Goal: Task Accomplishment & Management: Use online tool/utility

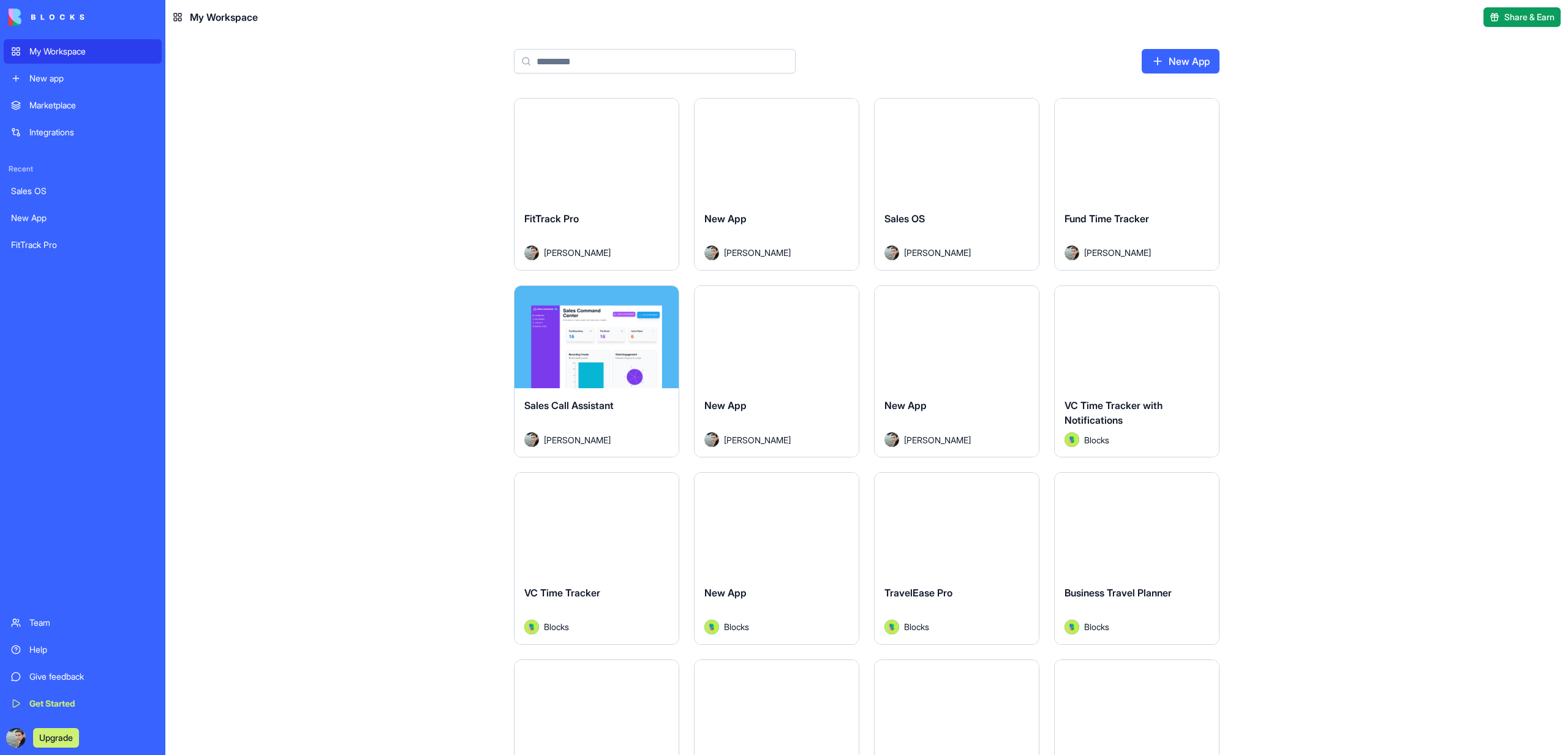
click at [568, 166] on div "Launch" at bounding box center [596, 150] width 164 height 103
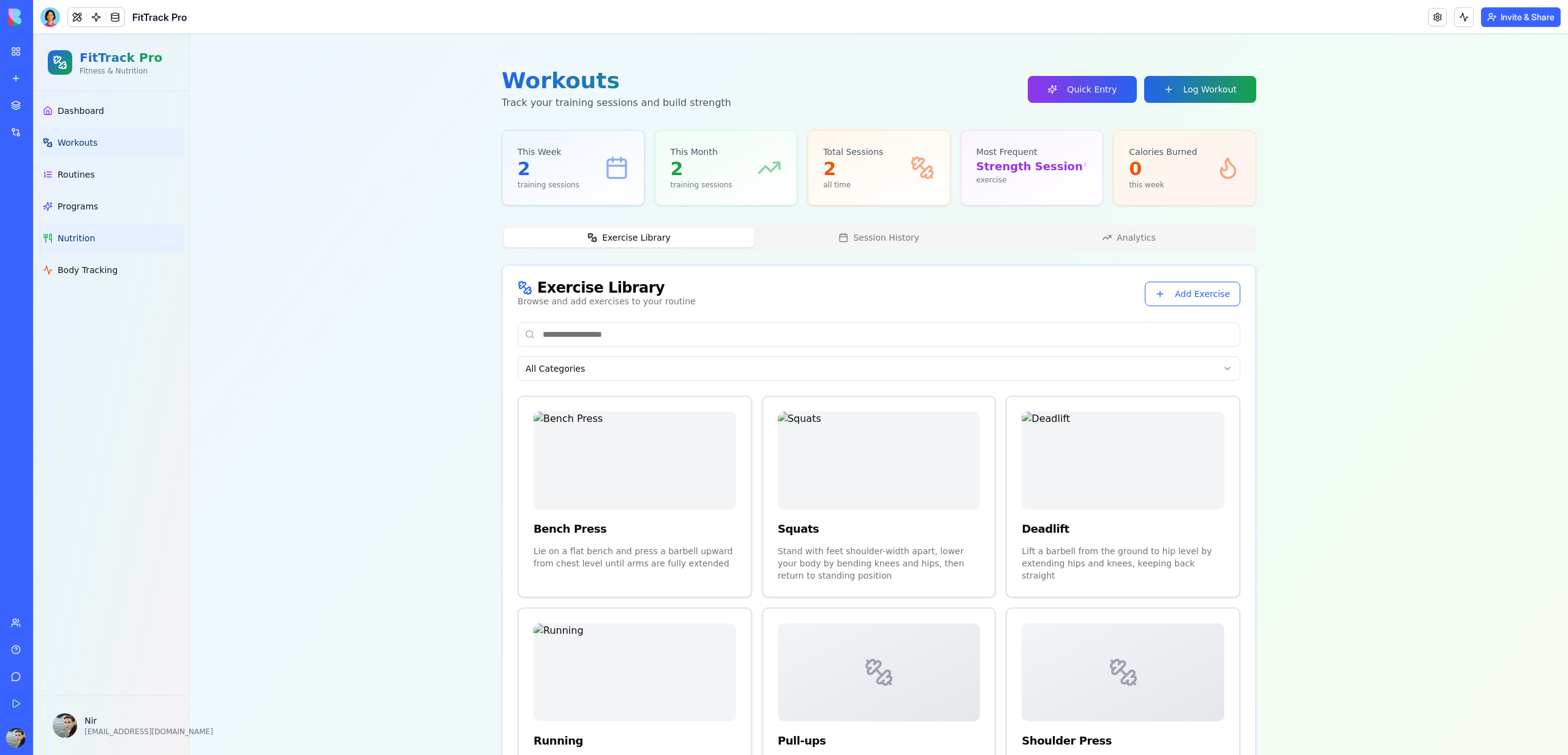
click at [84, 242] on span "Nutrition" at bounding box center [76, 238] width 38 height 13
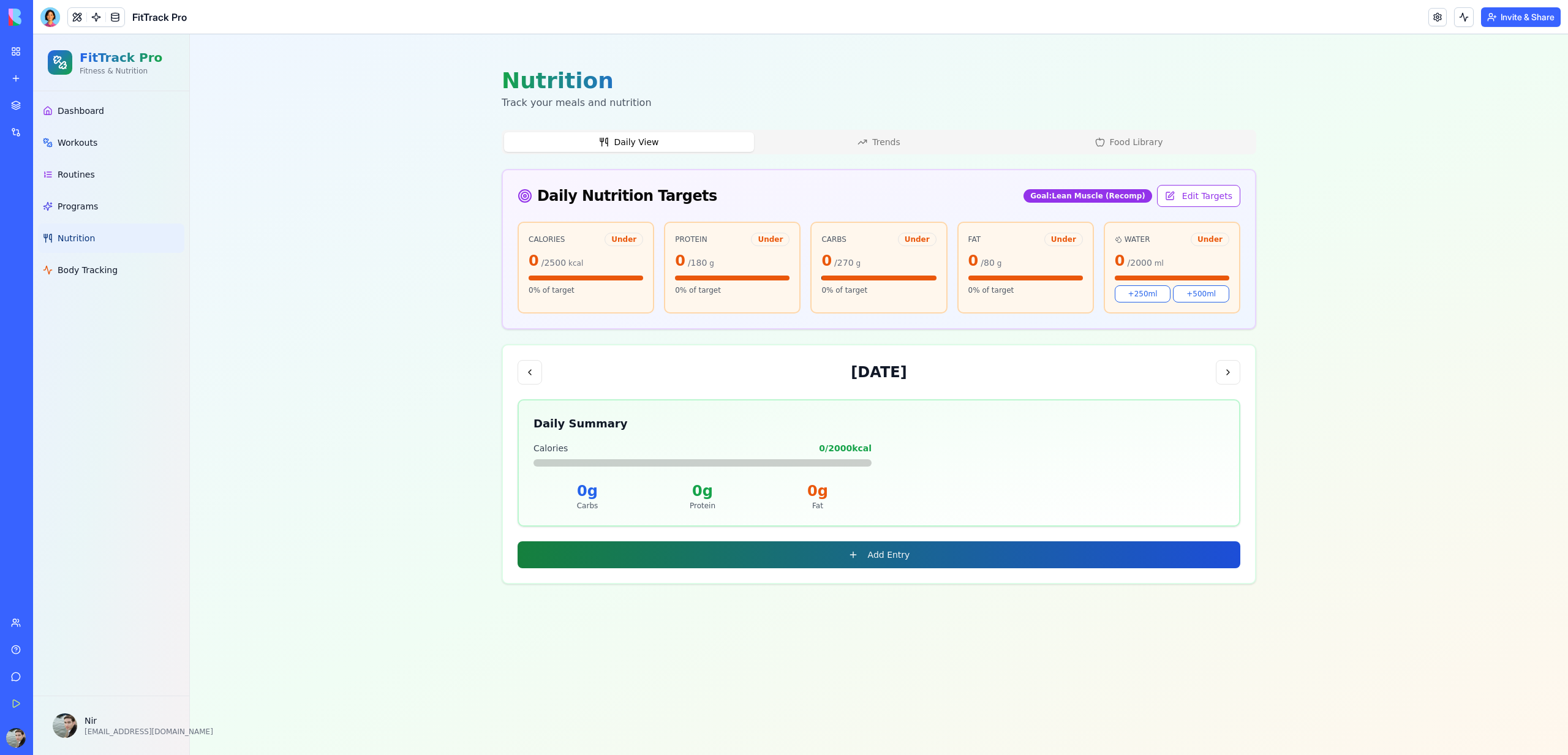
click at [855, 563] on button "Add Entry" at bounding box center [879, 555] width 723 height 27
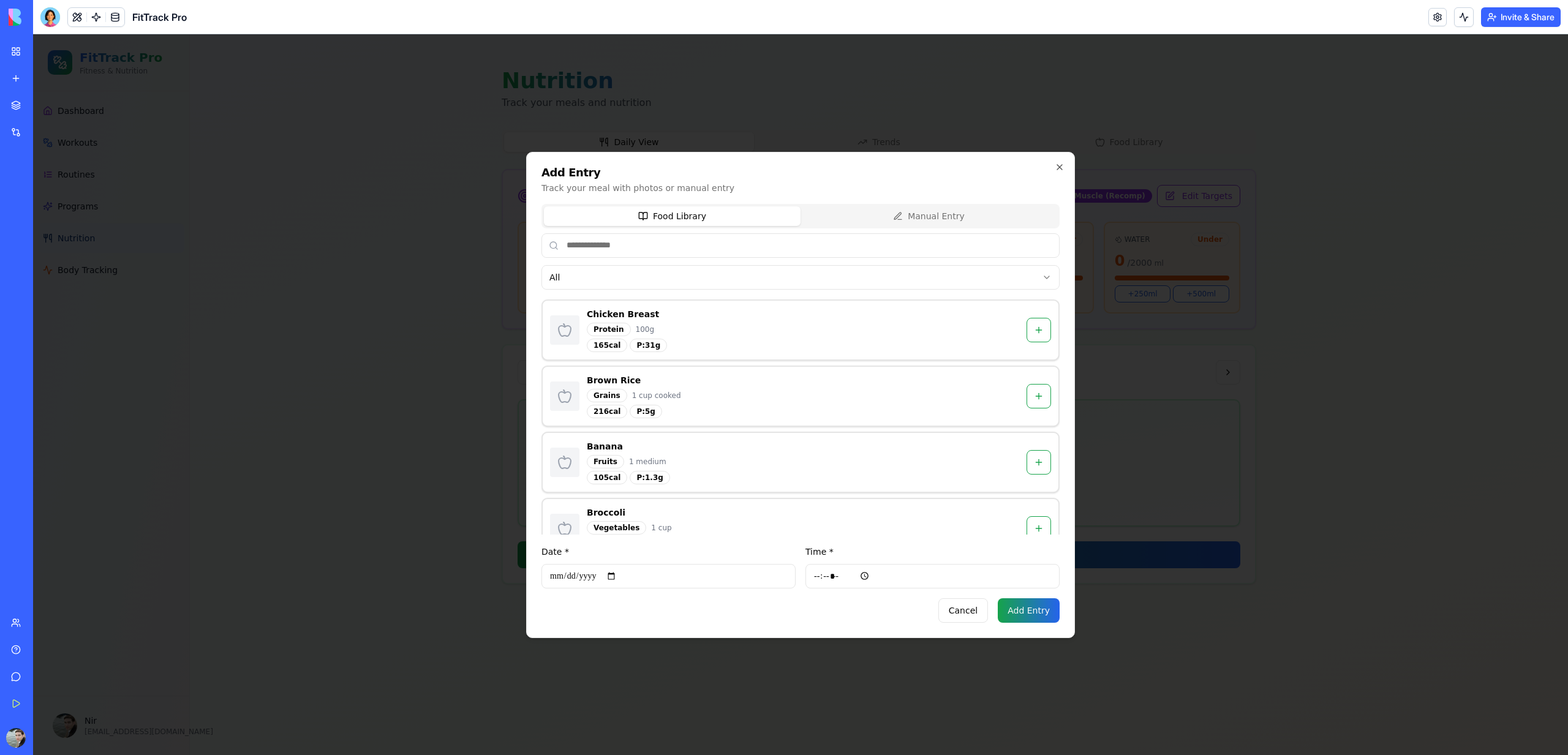
click at [875, 229] on div "**********" at bounding box center [800, 369] width 518 height 330
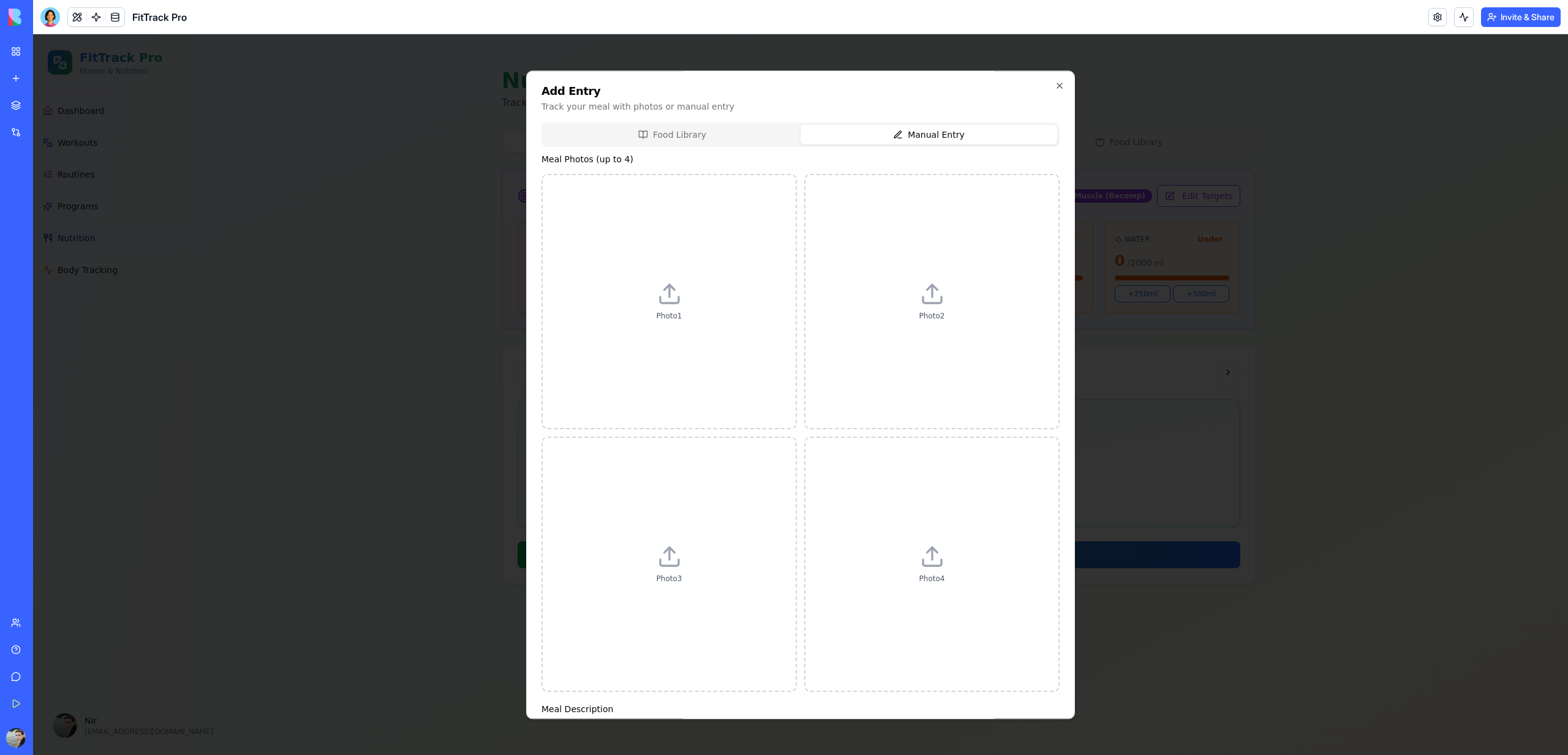
click at [876, 220] on div "Food Library Manual Entry Meal Photos (up to 4) Photo 1 Photo 2 Photo 3 Photo 4…" at bounding box center [800, 527] width 518 height 810
click at [592, 284] on label "Photo 1" at bounding box center [669, 301] width 253 height 253
click at [33, 34] on input "Photo 1" at bounding box center [33, 34] width 0 height 0
click at [1060, 85] on icon "button" at bounding box center [1059, 86] width 5 height 5
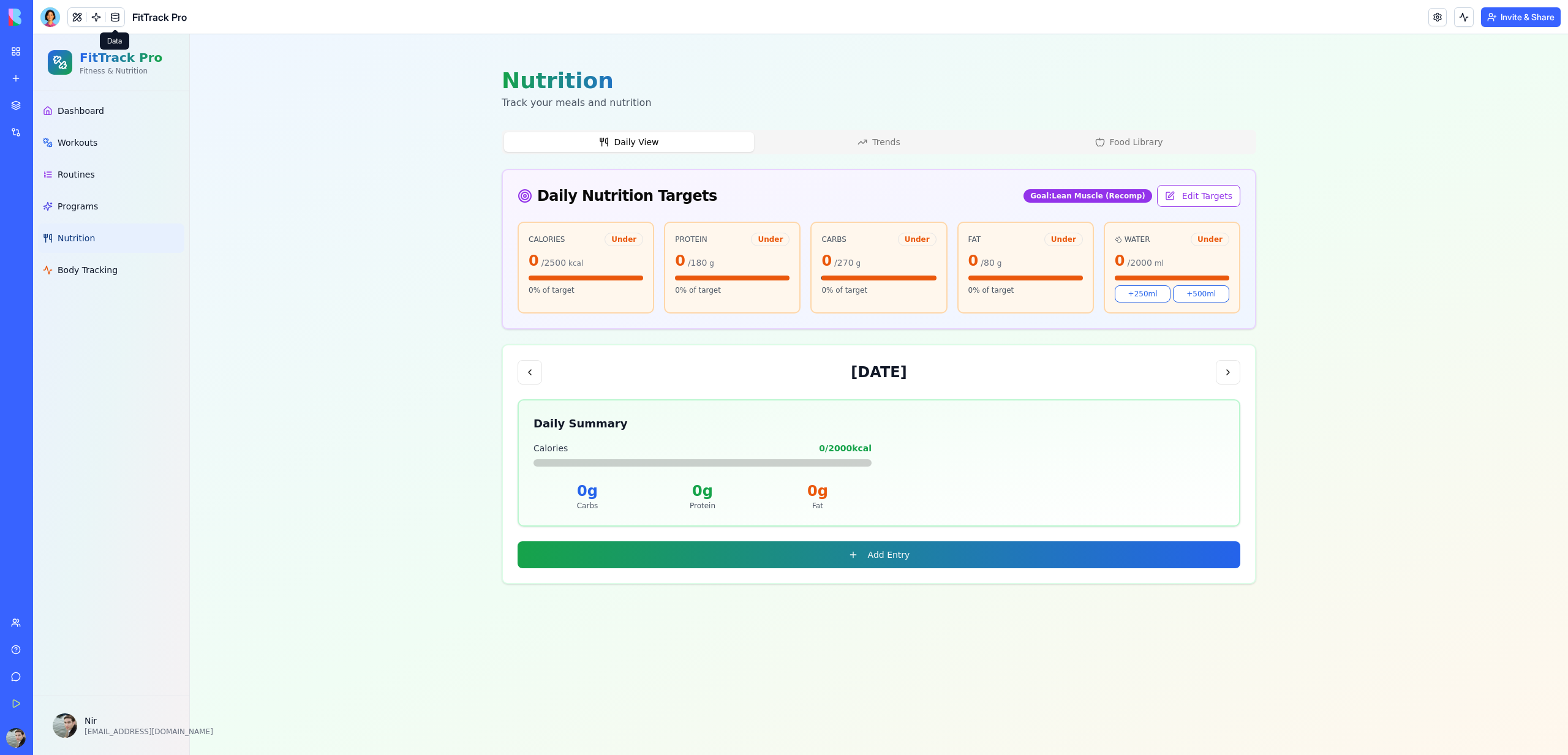
click at [114, 10] on link at bounding box center [115, 17] width 18 height 18
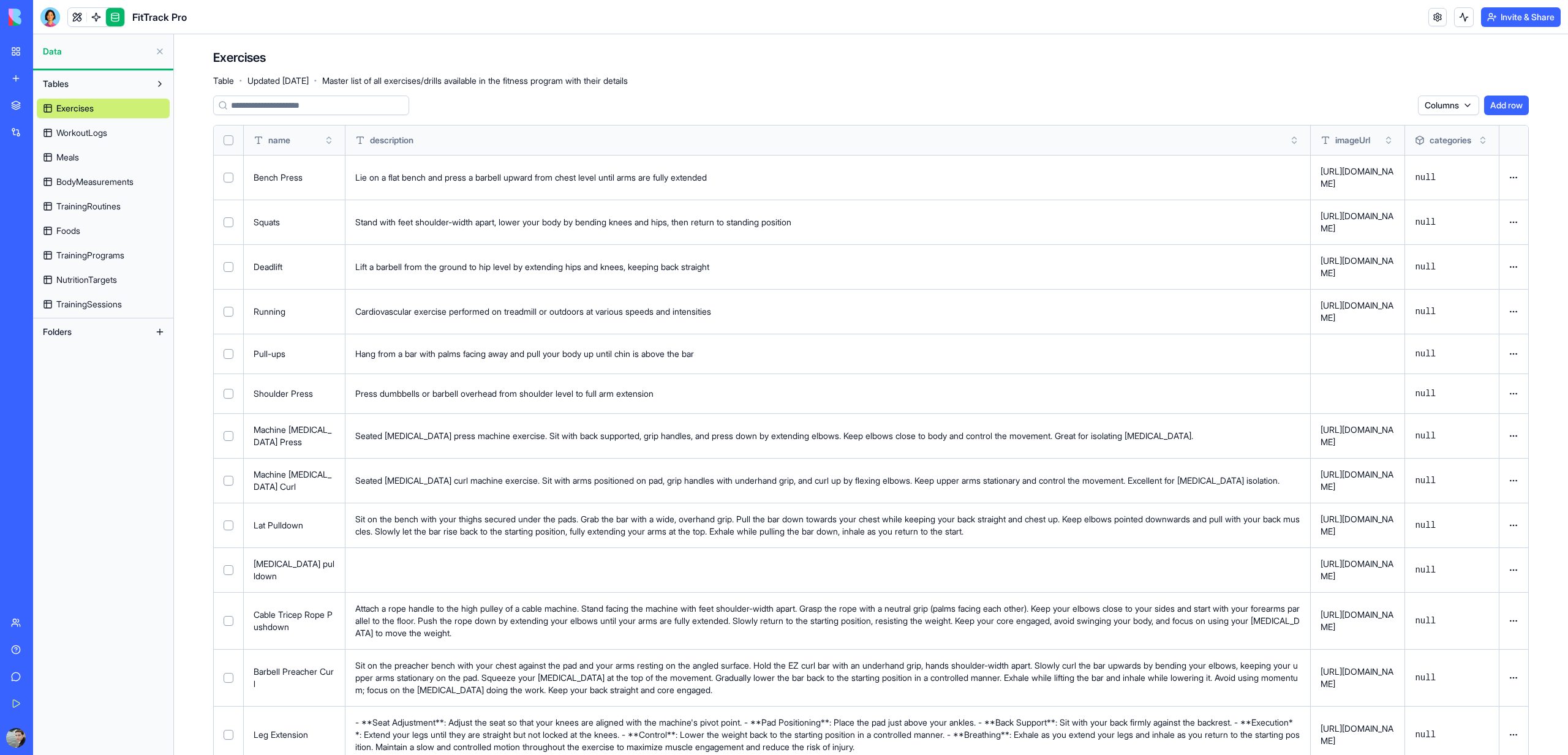
click at [93, 277] on span "NutritionTargets" at bounding box center [87, 280] width 61 height 13
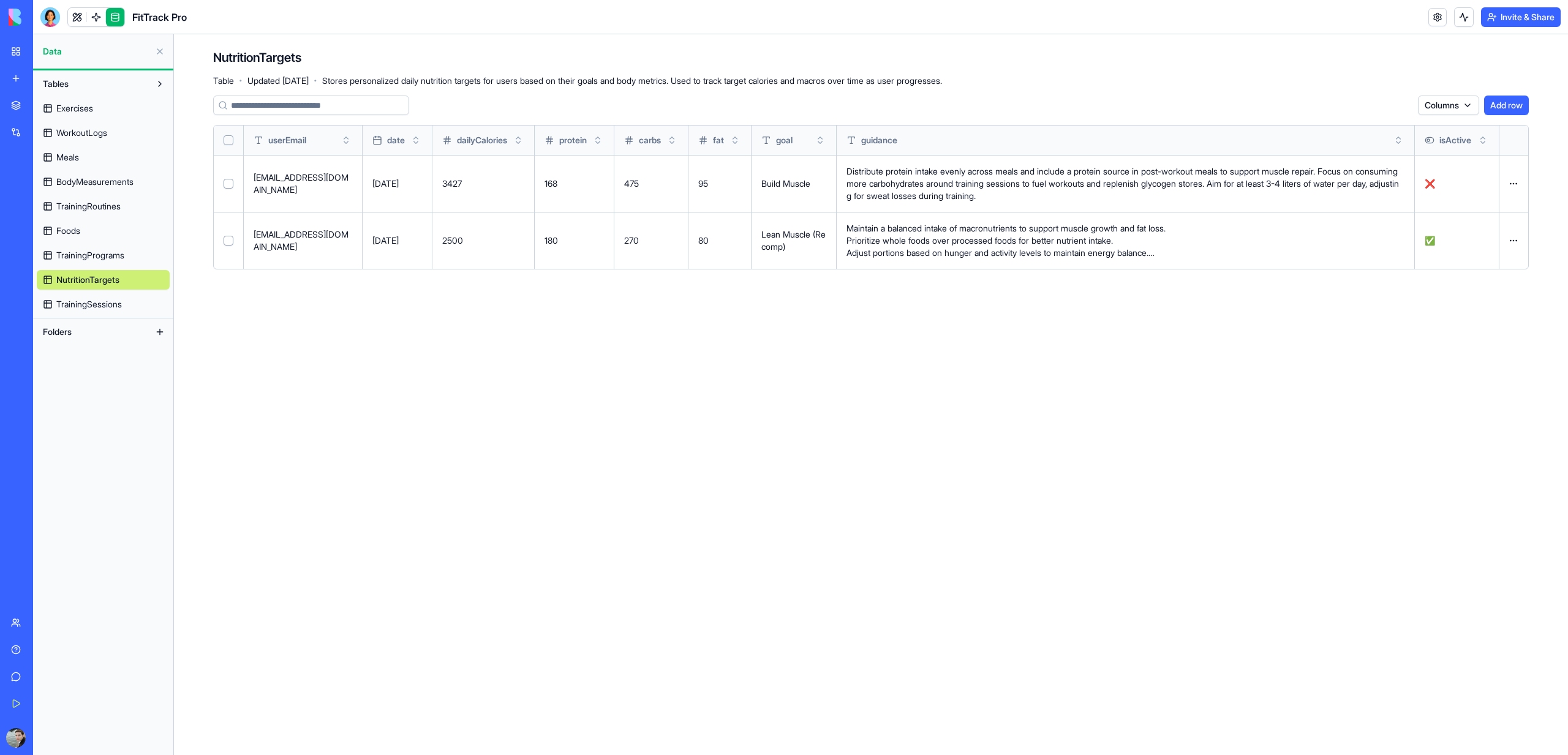
click at [86, 238] on link "Foods" at bounding box center [103, 231] width 133 height 20
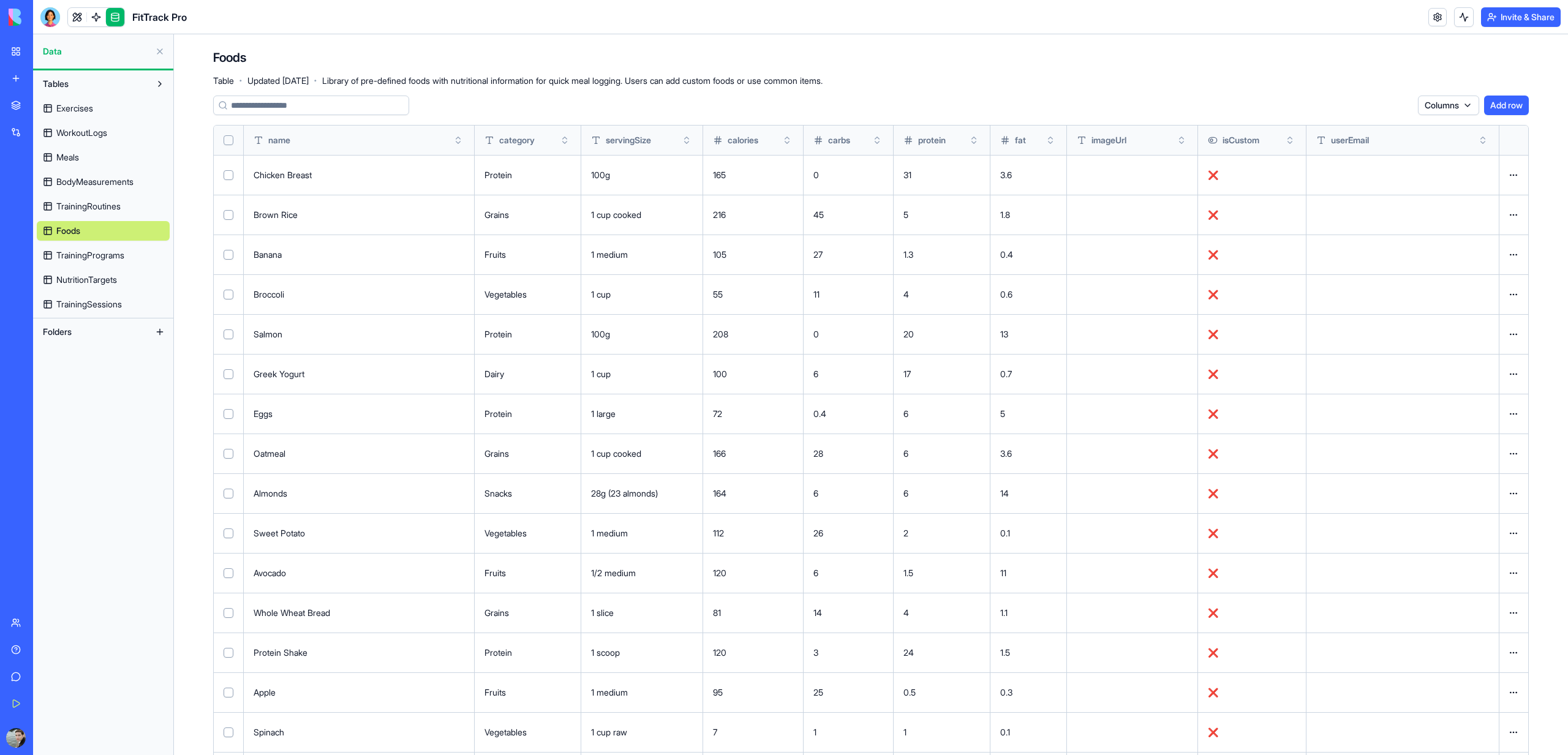
scroll to position [261, 0]
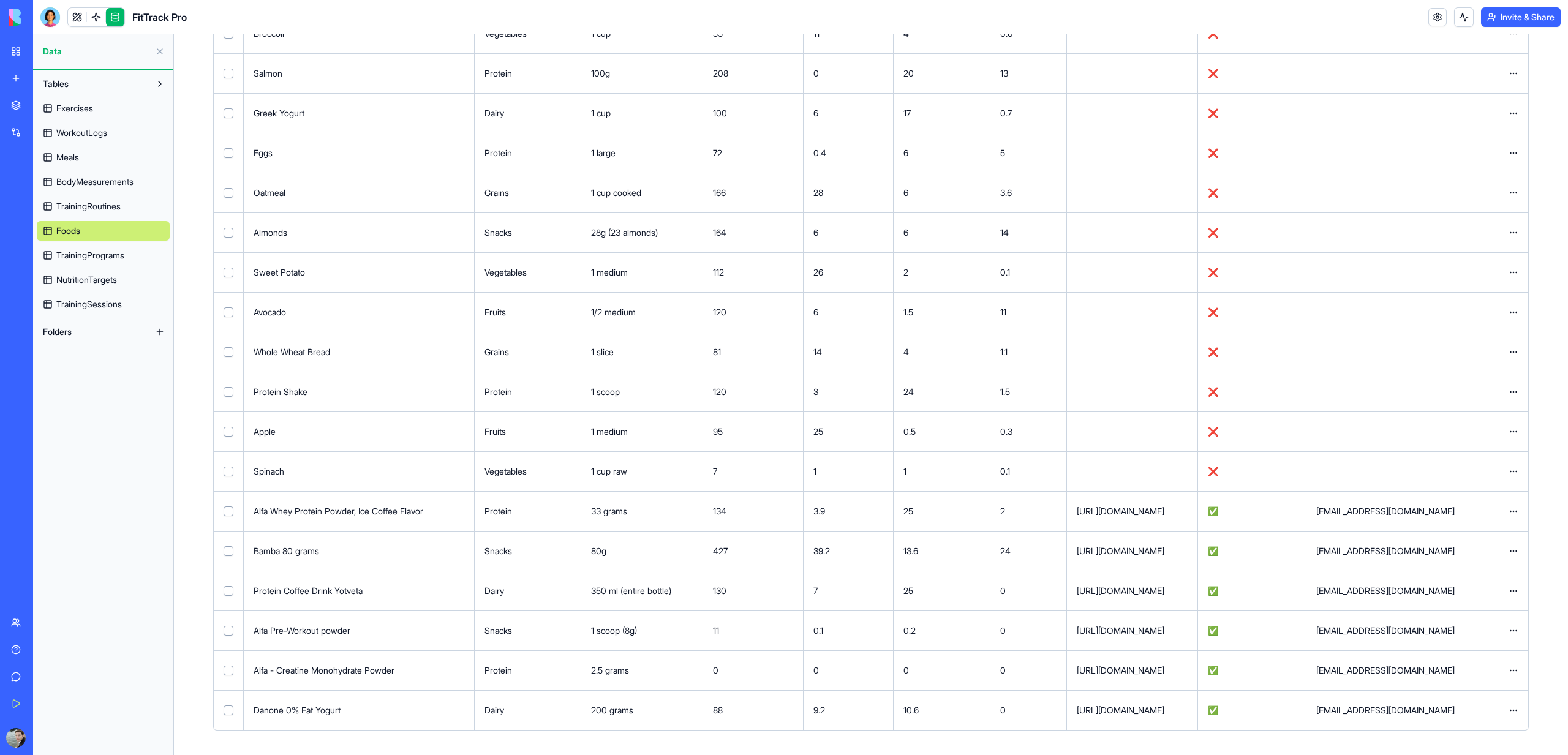
click at [116, 261] on span "TrainingPrograms" at bounding box center [90, 255] width 68 height 13
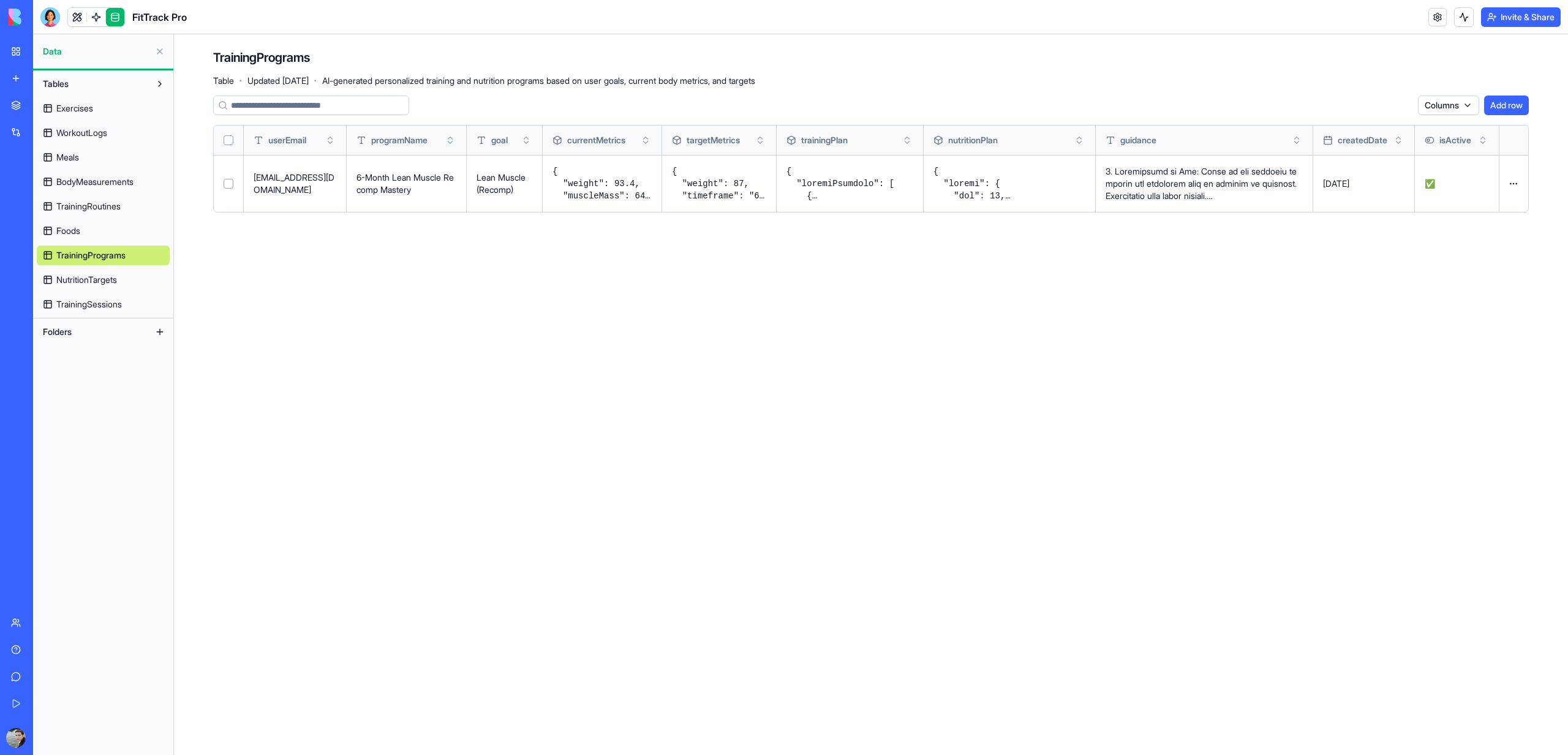
click at [110, 305] on span "TrainingSessions" at bounding box center [90, 304] width 66 height 13
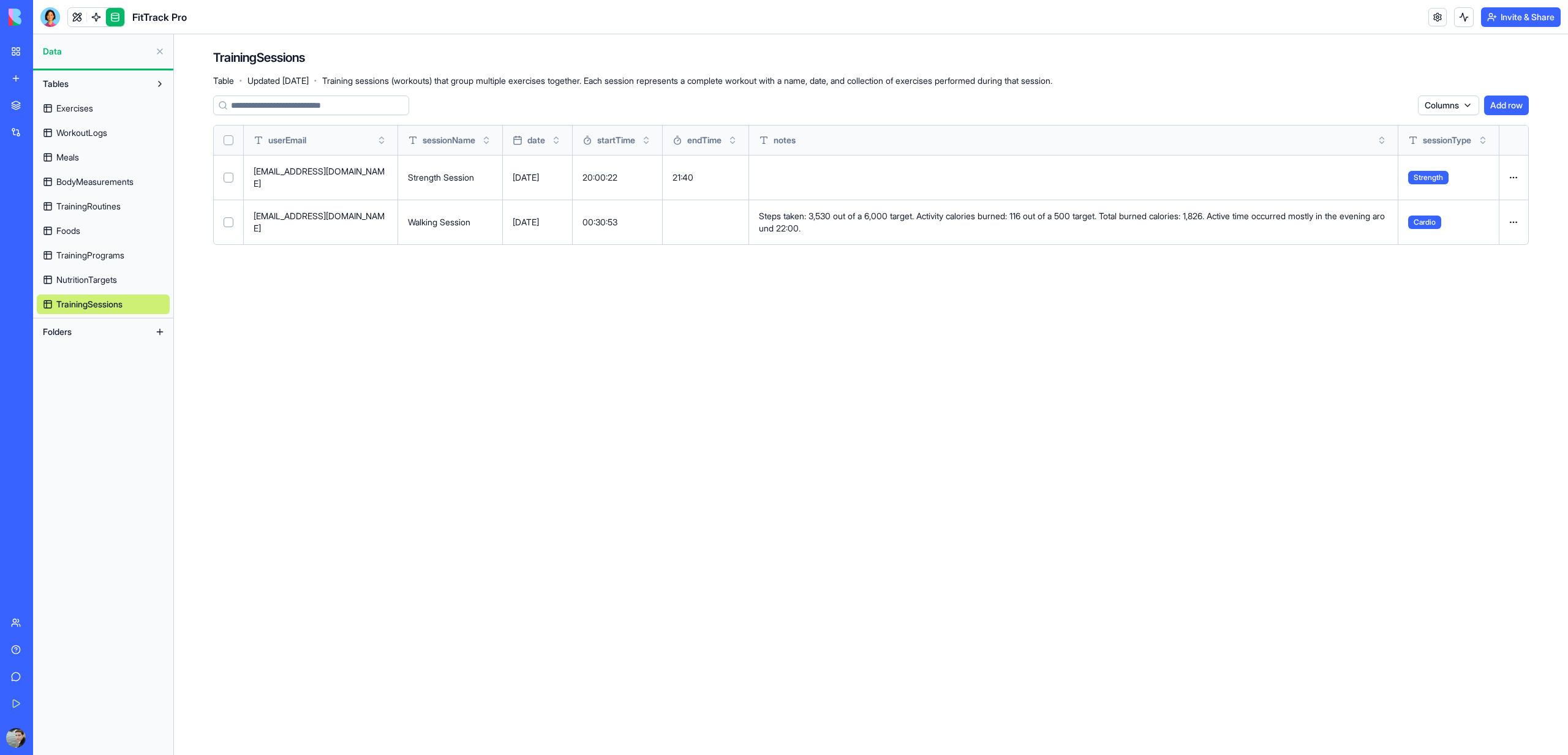
click at [97, 132] on span "WorkoutLogs" at bounding box center [82, 133] width 51 height 13
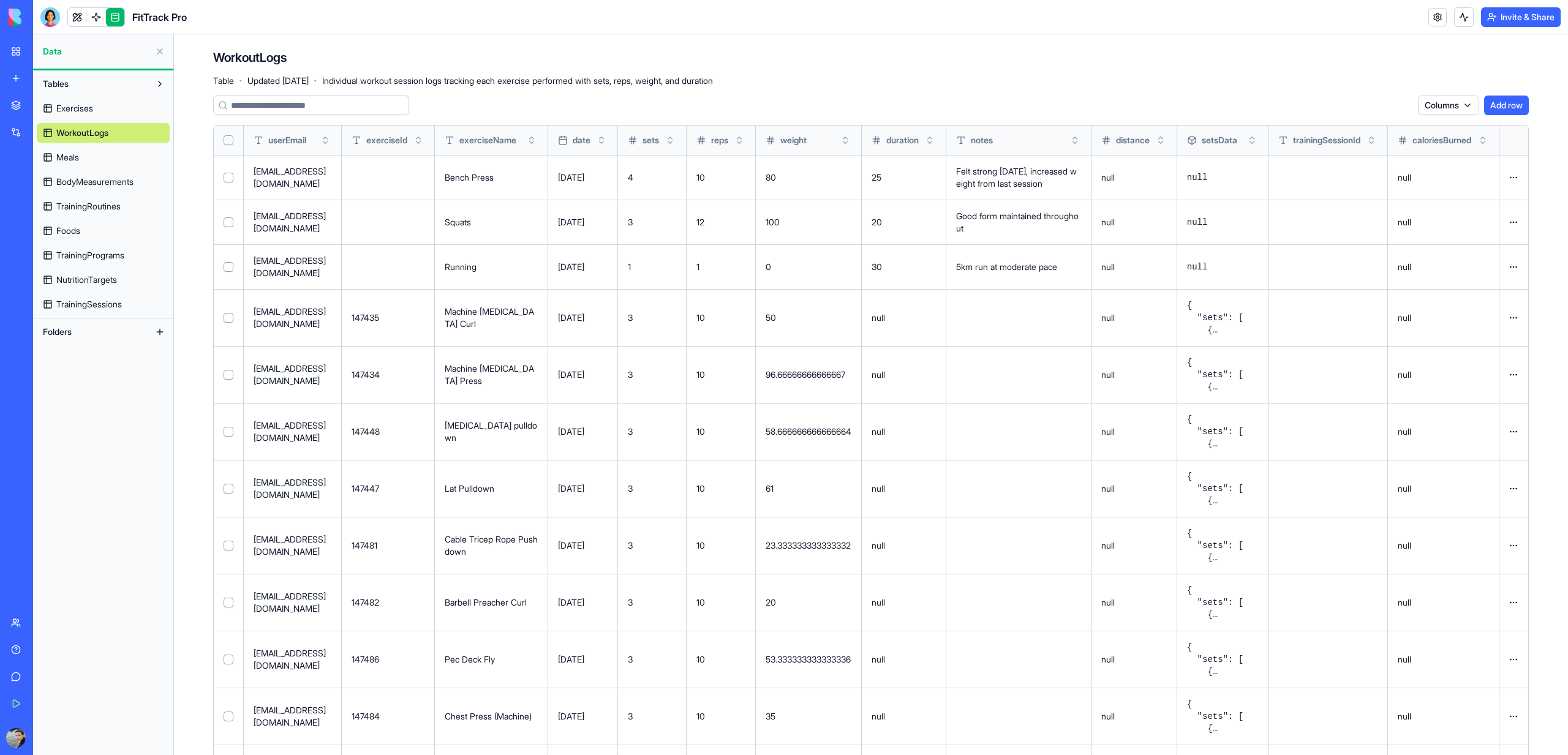
click at [96, 159] on link "Meals" at bounding box center [103, 157] width 133 height 20
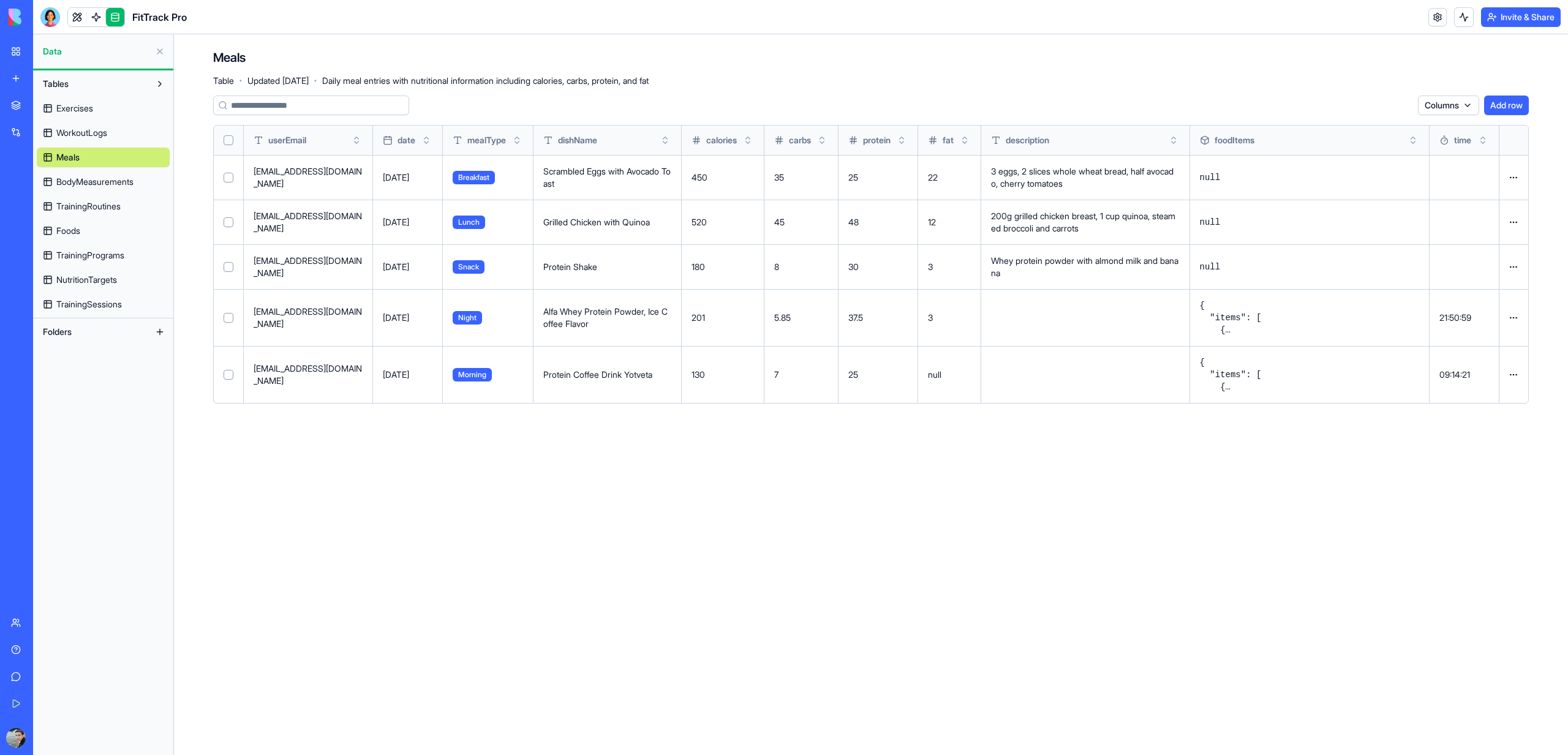
click at [0, 0] on button at bounding box center [0, 0] width 0 height 0
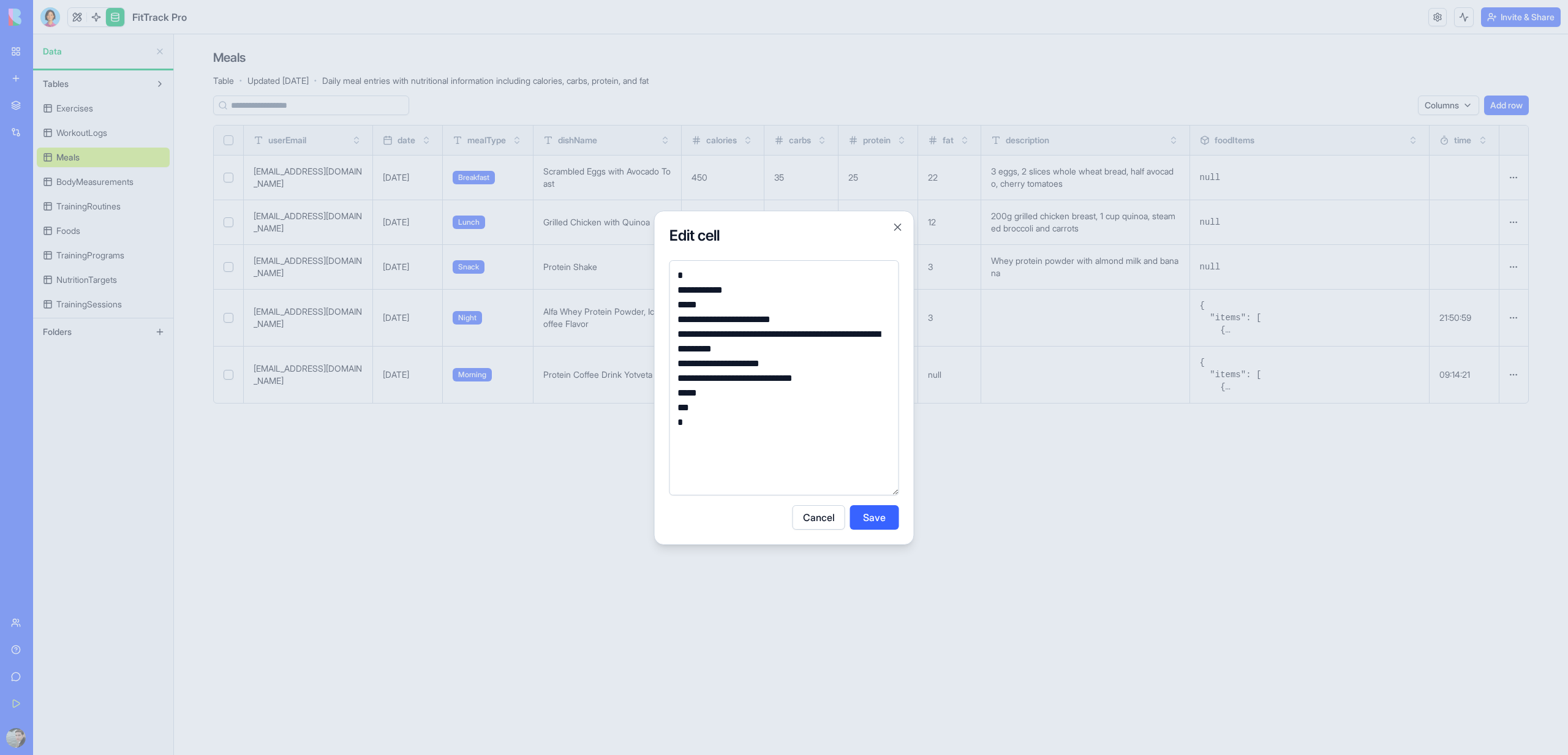
click at [1125, 561] on div at bounding box center [784, 377] width 1568 height 755
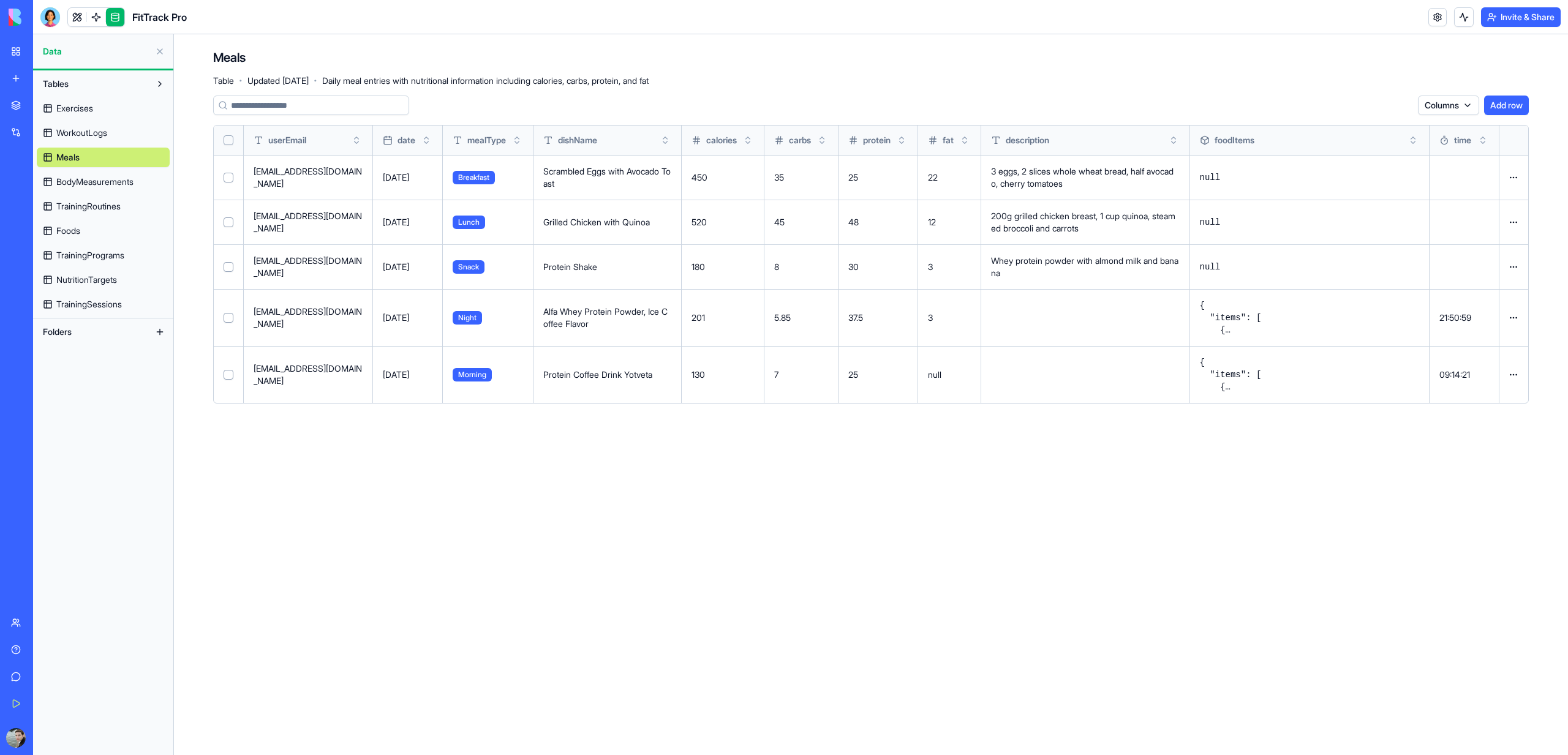
click at [111, 184] on span "BodyMeasurements" at bounding box center [95, 182] width 77 height 13
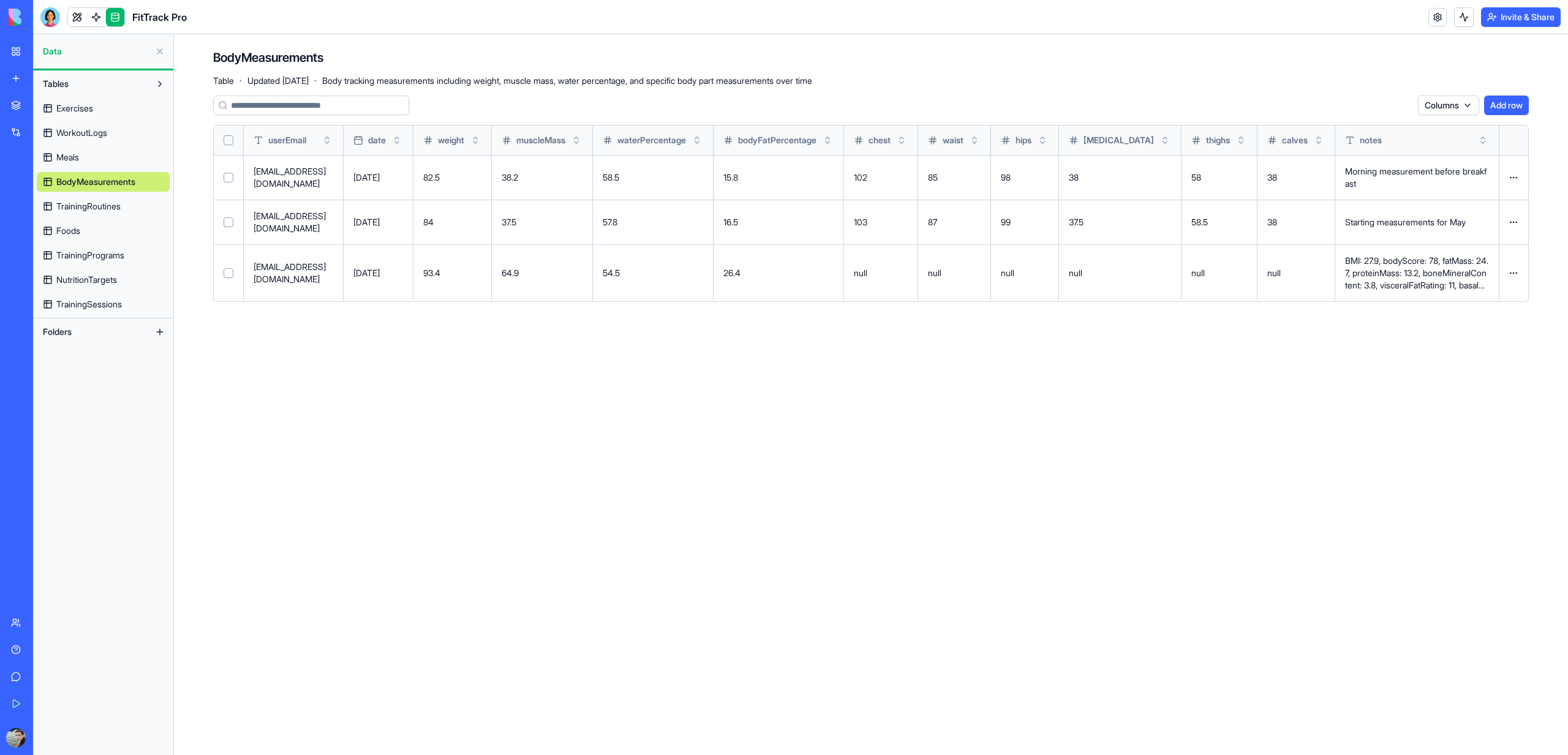
click at [109, 201] on span "TrainingRoutines" at bounding box center [89, 206] width 65 height 13
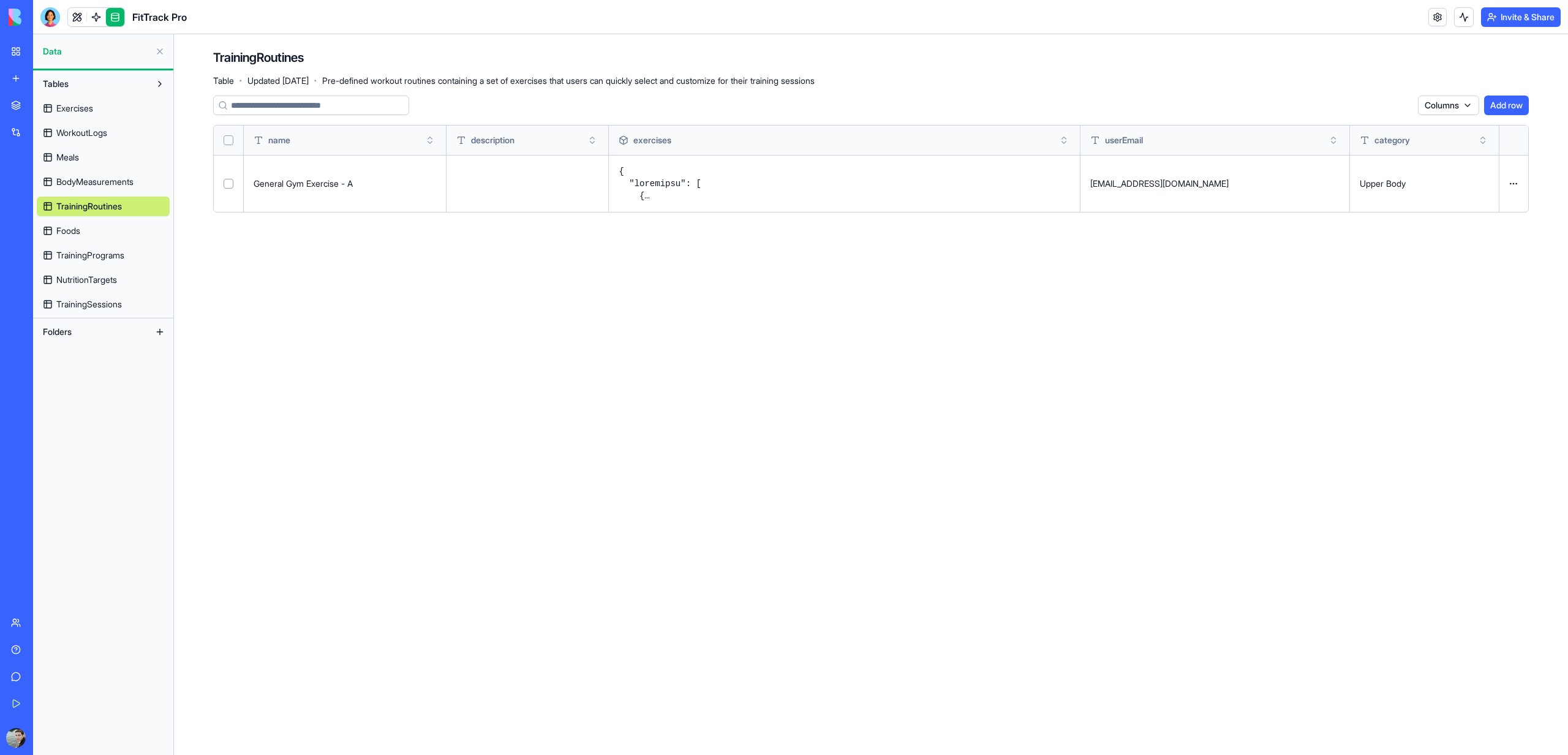
click at [103, 222] on link "Foods" at bounding box center [103, 231] width 133 height 20
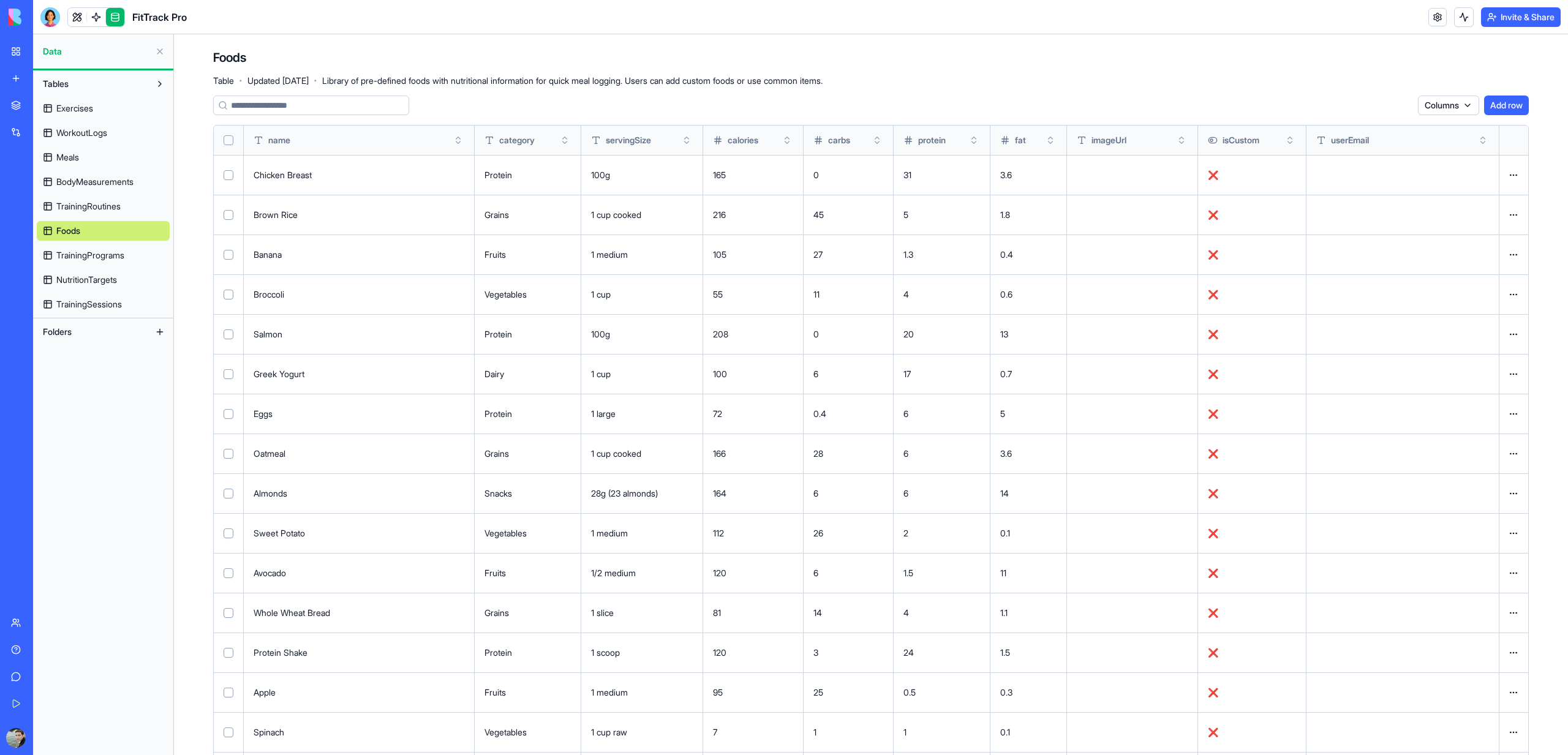
click at [17, 721] on div "Upgrade" at bounding box center [16, 738] width 26 height 34
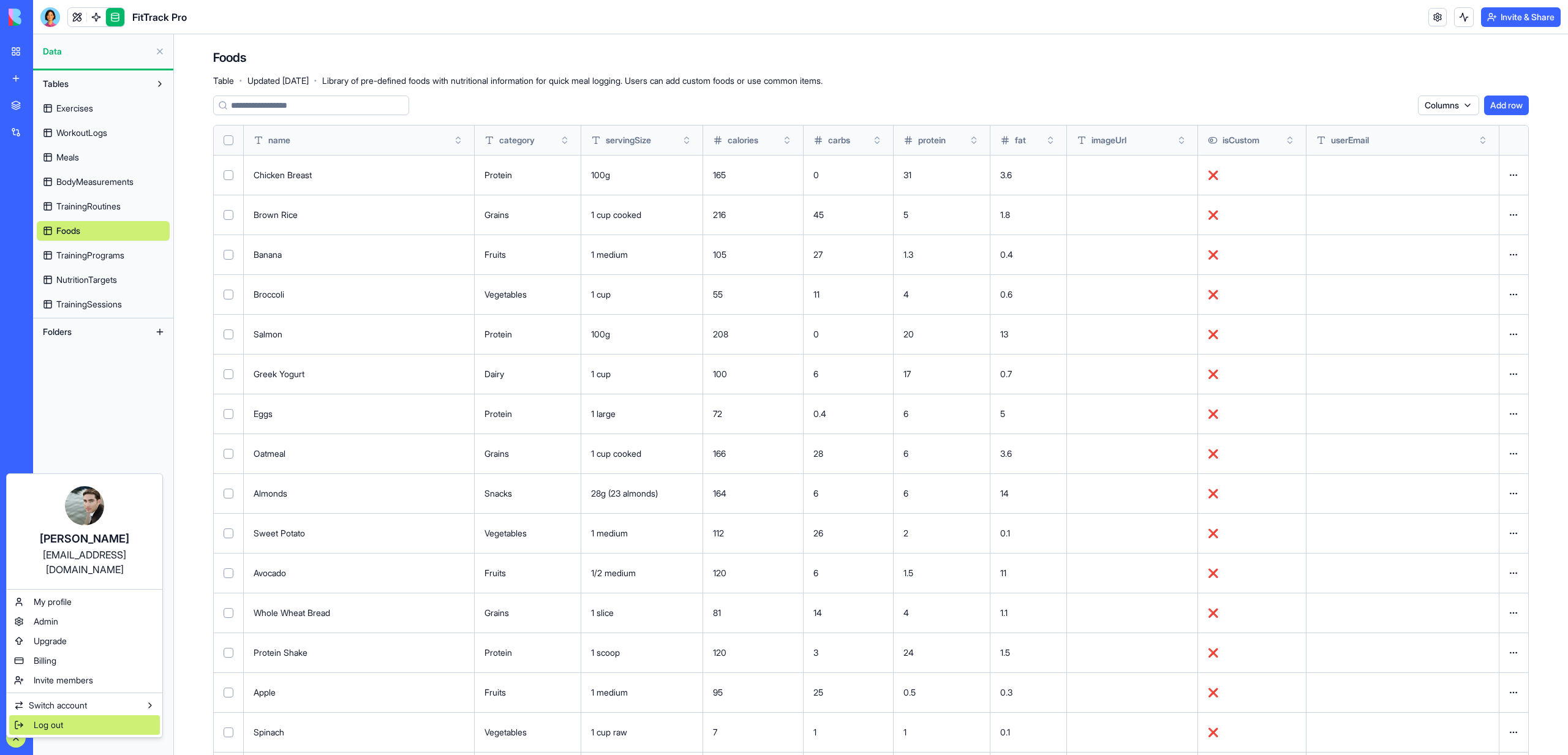
click at [38, 719] on span "Log out" at bounding box center [48, 725] width 30 height 13
